Goal: Go to known website: Access a specific website the user already knows

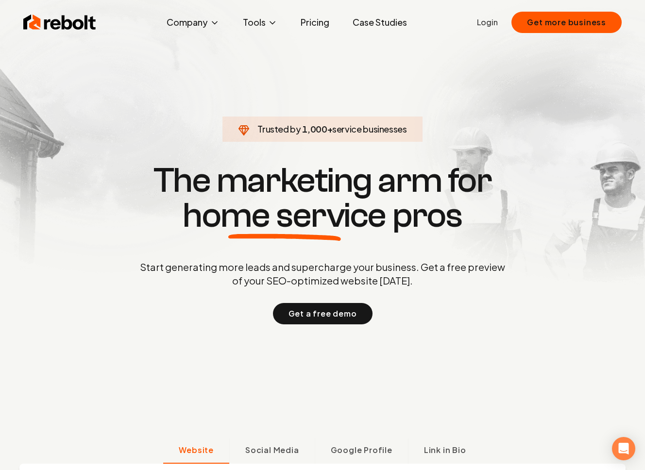
click at [493, 25] on link "Login" at bounding box center [487, 23] width 21 height 12
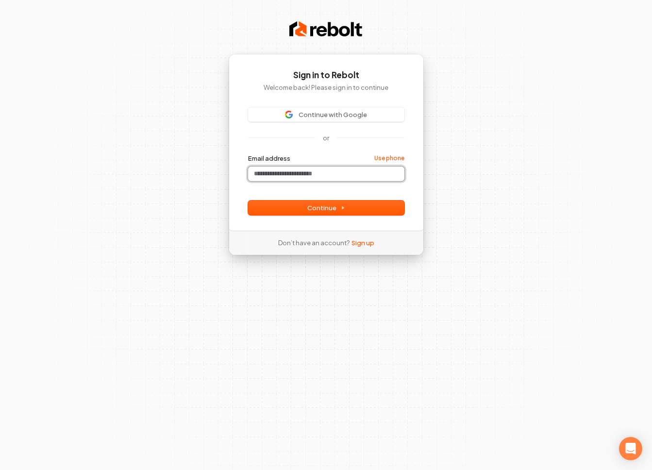
click at [297, 174] on input "Email address" at bounding box center [326, 174] width 156 height 15
drag, startPoint x: 279, startPoint y: 175, endPoint x: 249, endPoint y: 174, distance: 30.6
click at [249, 174] on input "**********" at bounding box center [326, 174] width 156 height 15
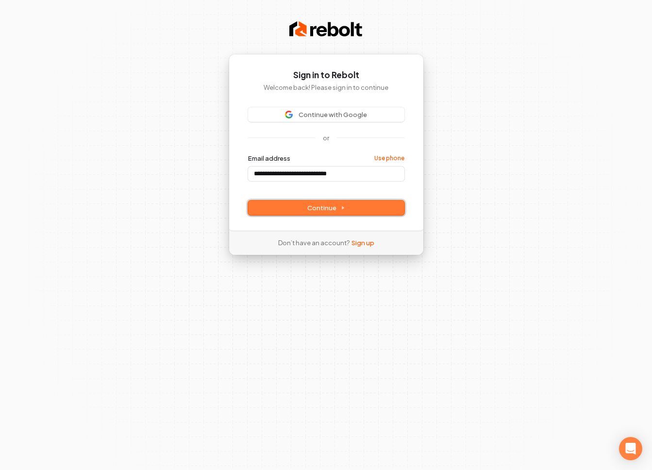
click at [308, 206] on span "Continue" at bounding box center [326, 208] width 38 height 9
type input "**********"
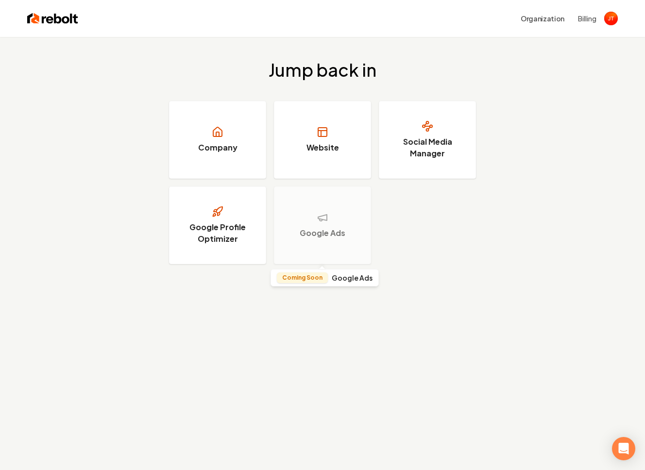
click at [323, 224] on div "Google Ads" at bounding box center [322, 226] width 97 height 78
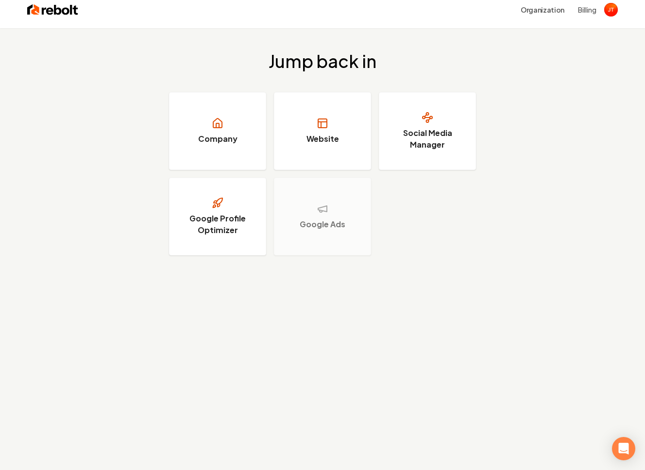
scroll to position [30, 0]
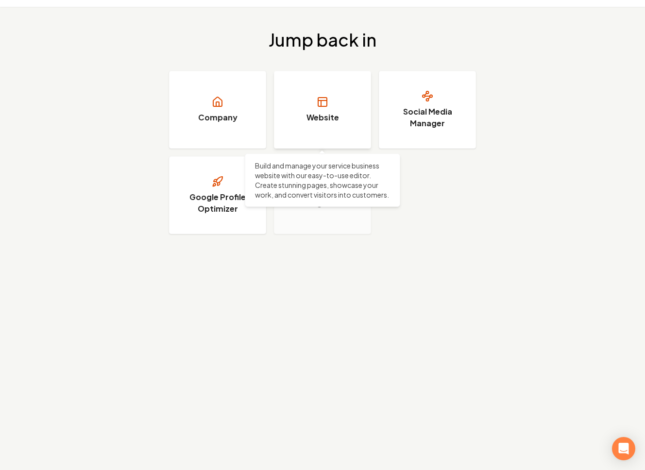
click at [324, 102] on icon at bounding box center [323, 102] width 12 height 12
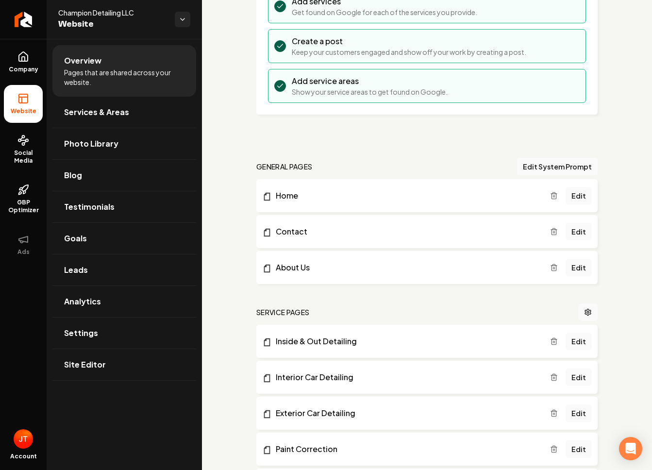
scroll to position [147, 0]
click at [289, 196] on link "Home" at bounding box center [406, 195] width 288 height 12
